Goal: Transaction & Acquisition: Purchase product/service

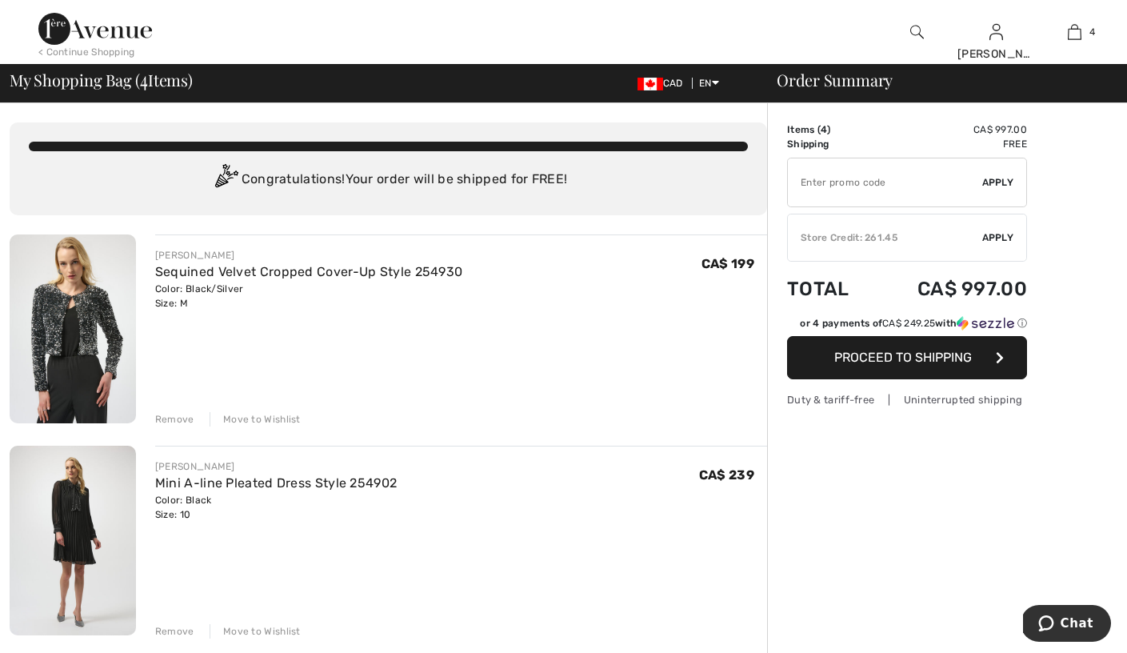
click at [178, 418] on div "Remove" at bounding box center [174, 419] width 39 height 14
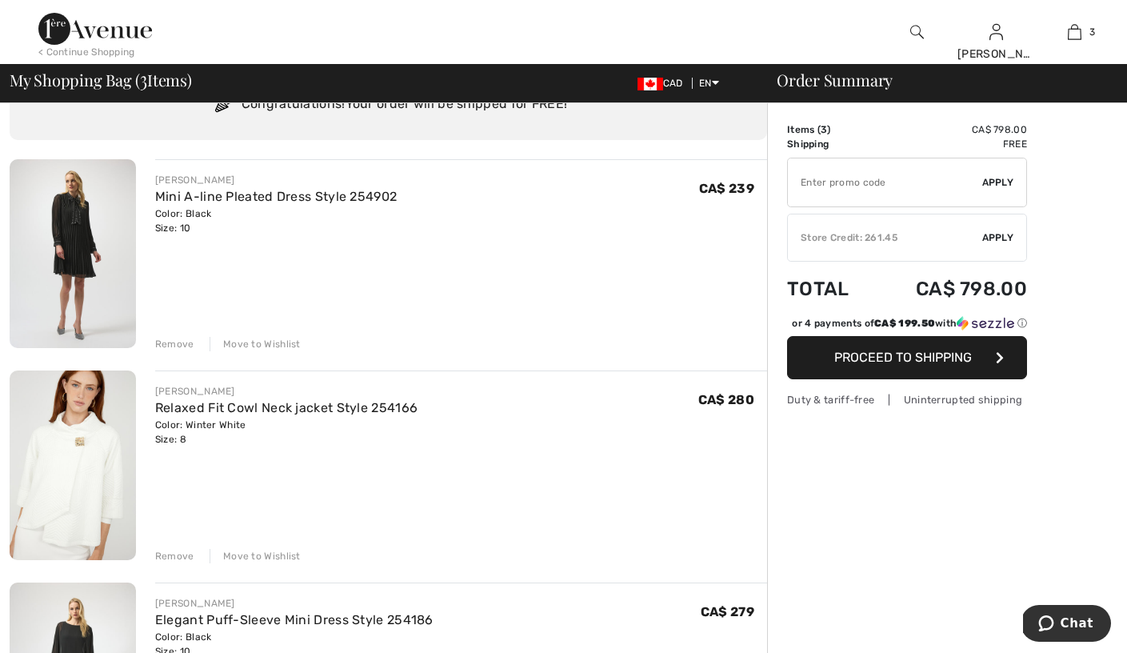
scroll to position [72, 0]
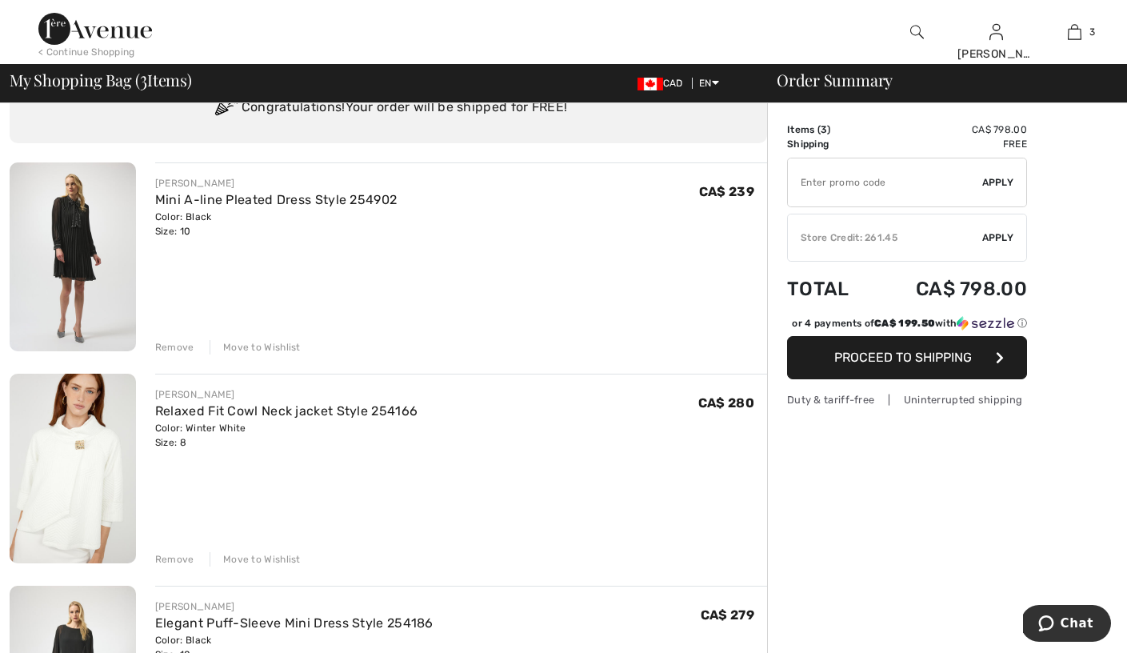
click at [178, 347] on div "Remove" at bounding box center [174, 347] width 39 height 14
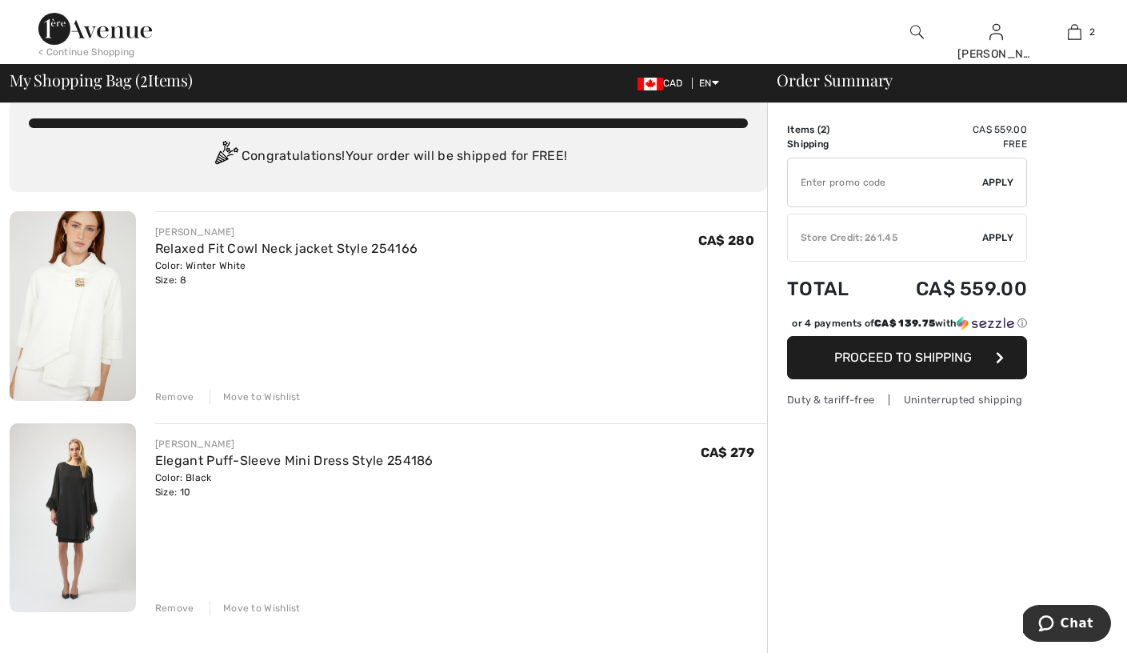
scroll to position [0, 0]
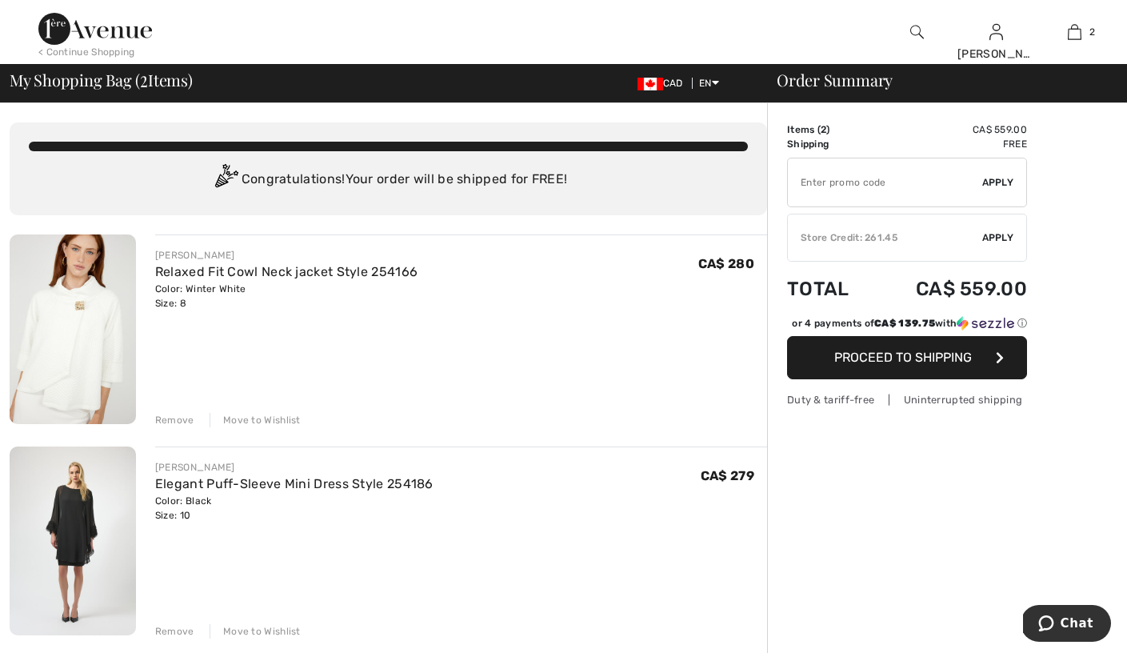
click at [903, 242] on div "Store Credit: 261.45" at bounding box center [885, 237] width 194 height 14
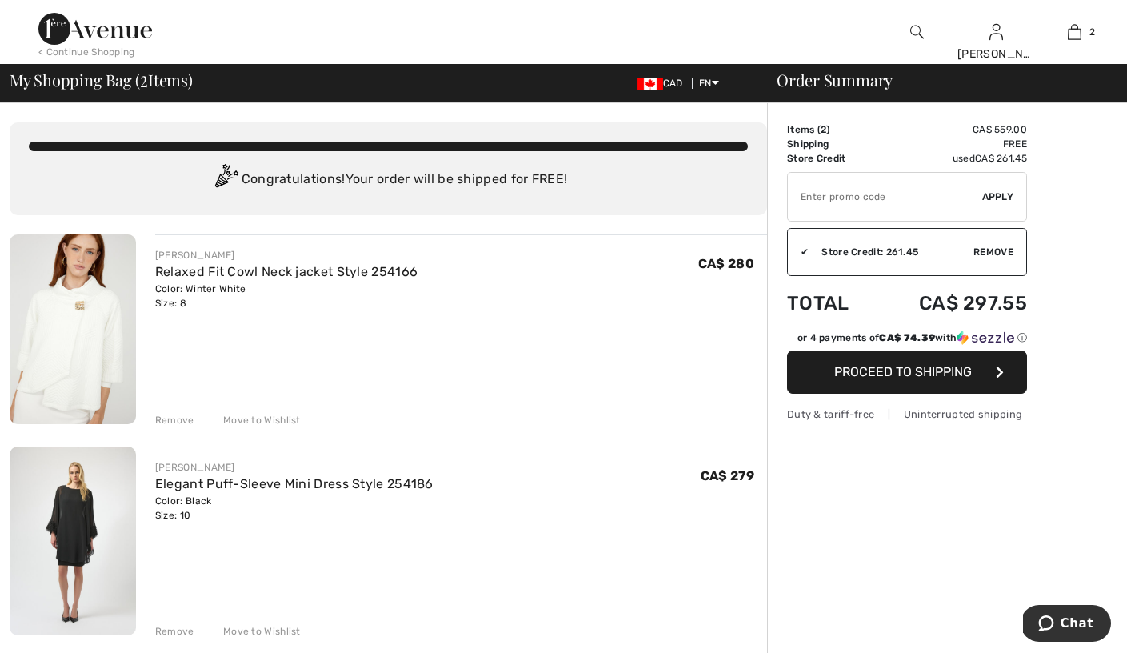
click at [923, 377] on span "Proceed to Shipping" at bounding box center [903, 371] width 138 height 15
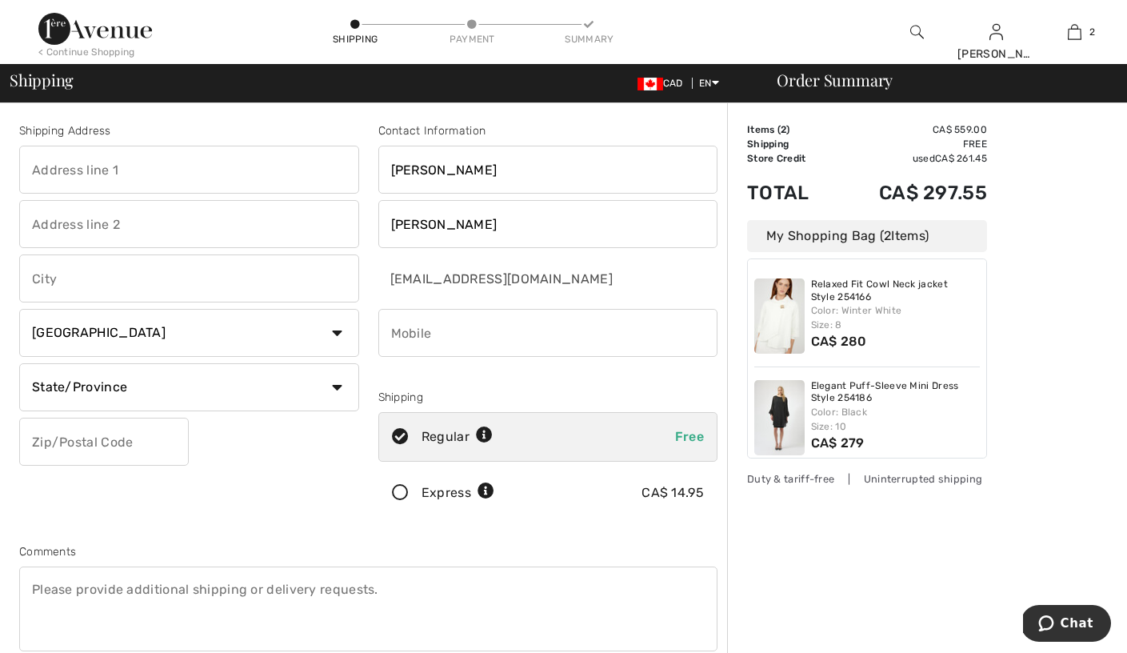
click at [155, 174] on input "text" at bounding box center [189, 170] width 340 height 48
type input "[STREET_ADDRESS]"
click at [118, 213] on input "text" at bounding box center [189, 224] width 340 height 48
type input "Suite 1601"
click at [134, 281] on input "text" at bounding box center [189, 278] width 340 height 48
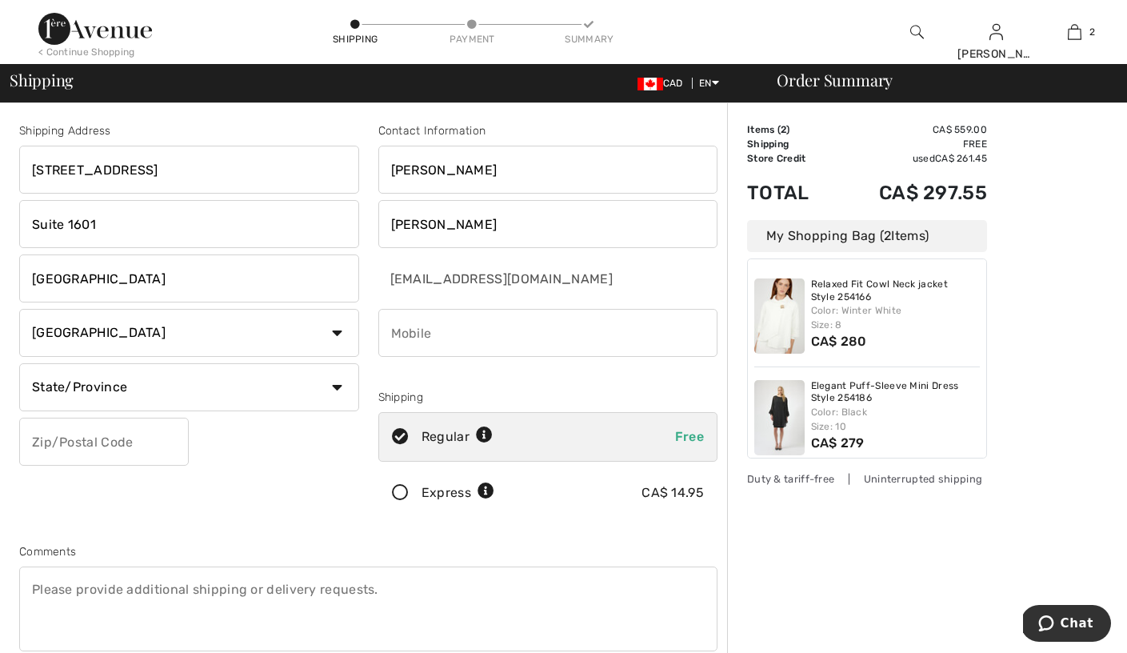
type input "[GEOGRAPHIC_DATA]"
click at [331, 388] on select "State/Province Alberta British Columbia Manitoba New Brunswick Newfoundland and…" at bounding box center [189, 387] width 340 height 48
select select "AB"
click at [19, 363] on select "State/Province Alberta British Columbia Manitoba New Brunswick Newfoundland and…" at bounding box center [189, 387] width 340 height 48
click at [125, 433] on input "text" at bounding box center [104, 441] width 170 height 48
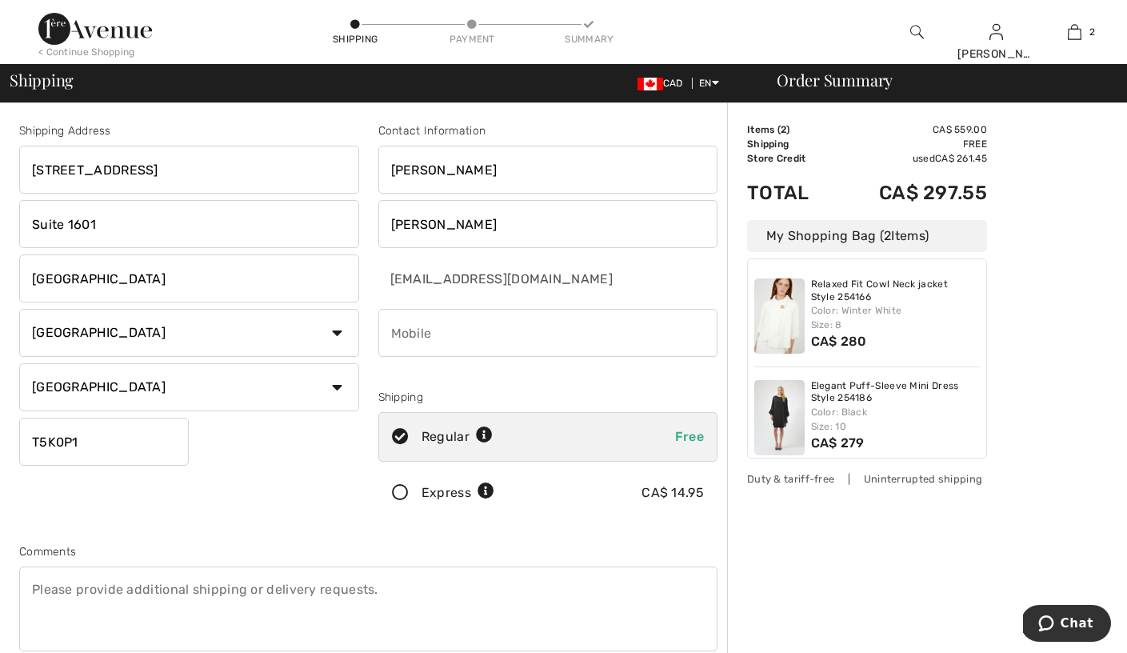
type input "T5K0P1"
click at [448, 340] on input "phone" at bounding box center [548, 333] width 340 height 48
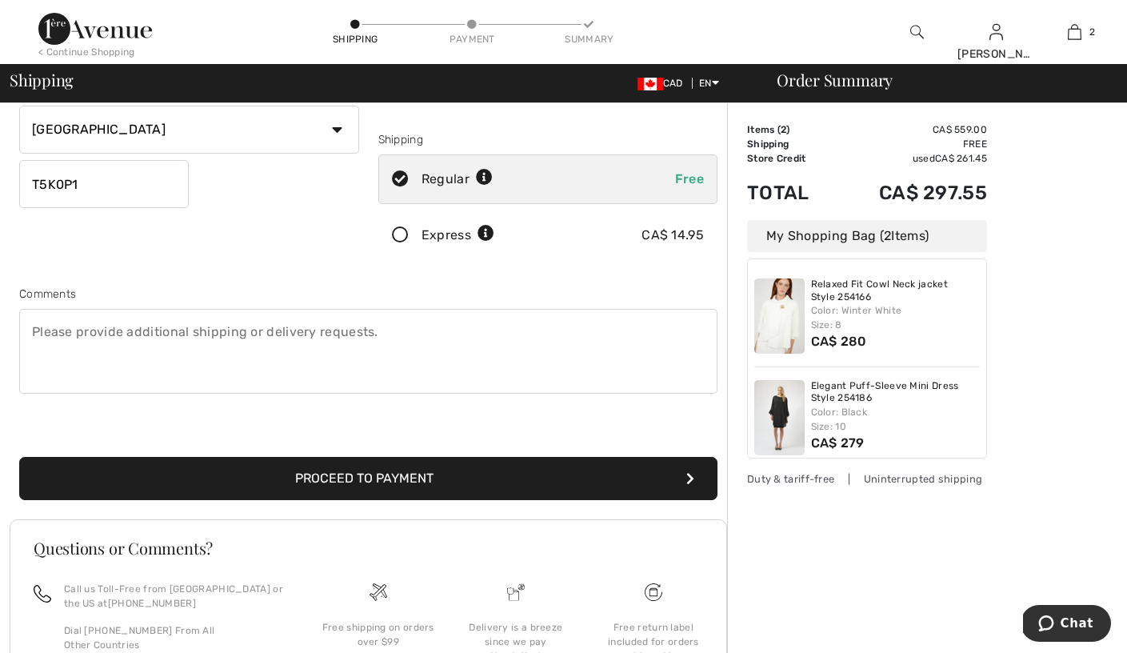
scroll to position [258, 0]
type input "7807171277"
click at [549, 482] on button "Proceed to Payment" at bounding box center [368, 477] width 698 height 43
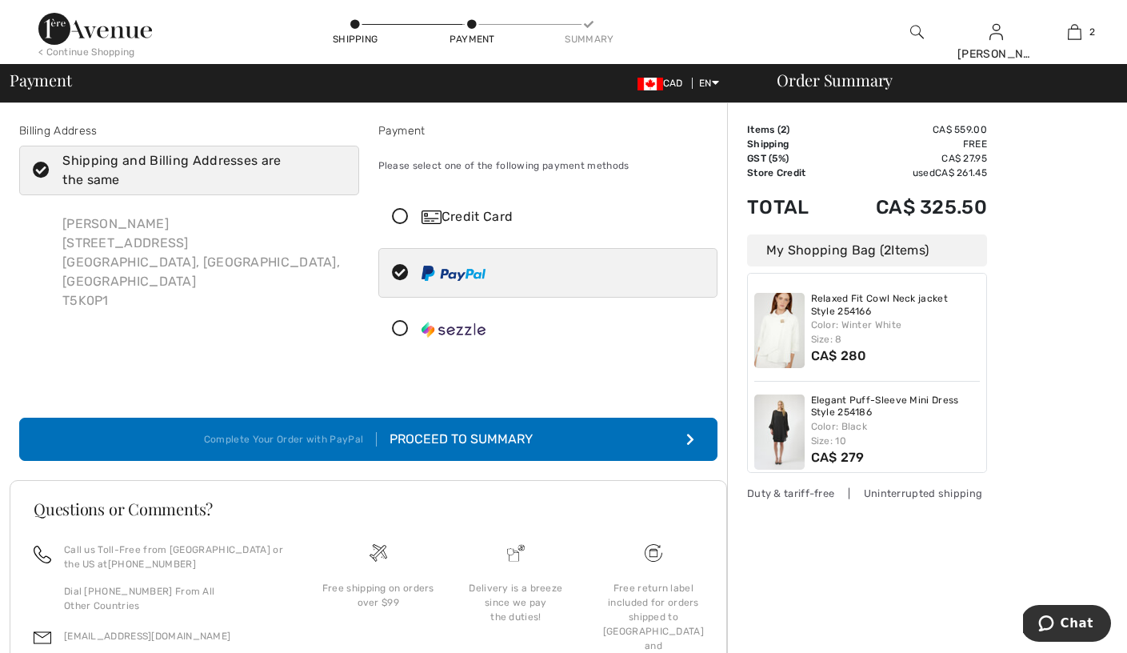
click at [402, 214] on icon at bounding box center [400, 217] width 42 height 17
